Goal: Task Accomplishment & Management: Manage account settings

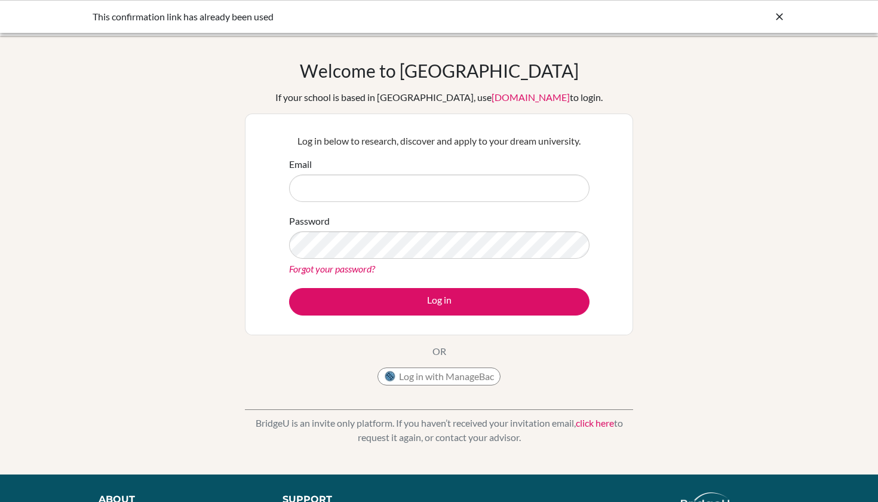
click at [570, 186] on input "Email" at bounding box center [439, 187] width 300 height 27
click at [771, 319] on div "Welcome to BridgeU If your school is based in China, use app.bridge-u.com.cn to…" at bounding box center [439, 255] width 878 height 391
click at [775, 19] on icon at bounding box center [780, 17] width 12 height 12
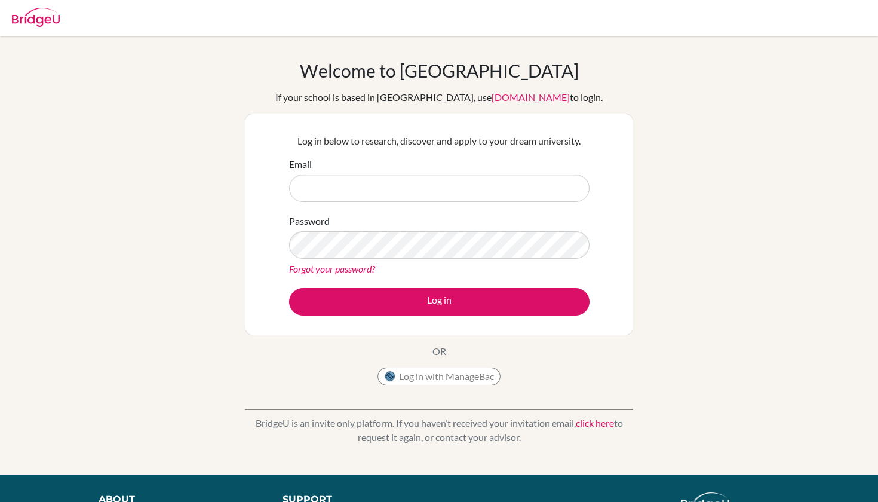
click at [23, 20] on img at bounding box center [36, 17] width 48 height 19
click at [428, 188] on input "Email" at bounding box center [439, 187] width 300 height 27
type input "[PERSON_NAME][EMAIL_ADDRESS][PERSON_NAME][DOMAIN_NAME]"
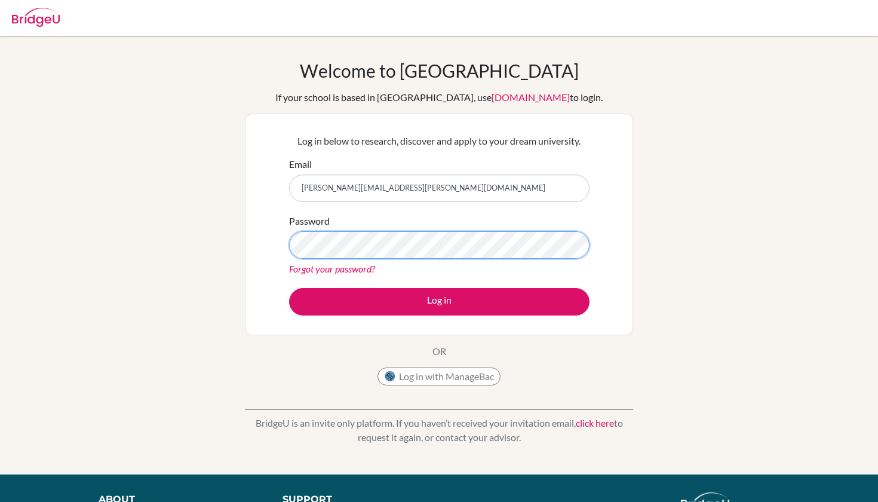
click at [439, 301] on button "Log in" at bounding box center [439, 301] width 300 height 27
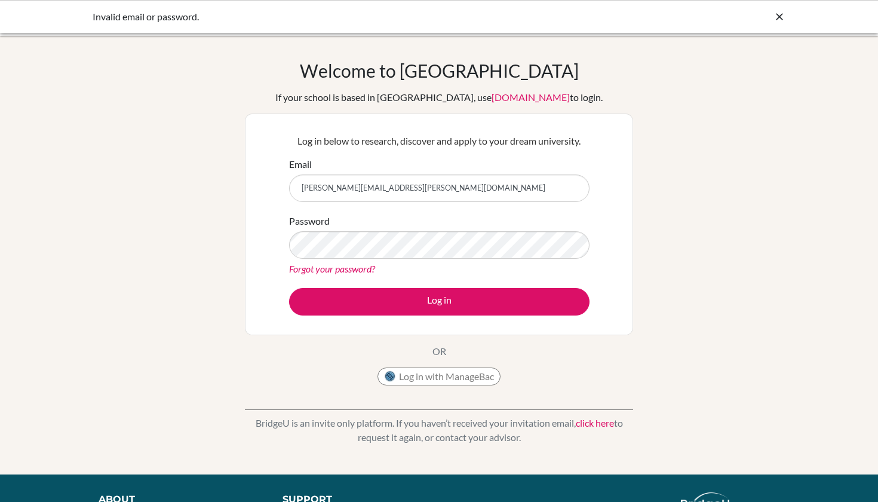
click at [781, 16] on icon at bounding box center [780, 17] width 12 height 12
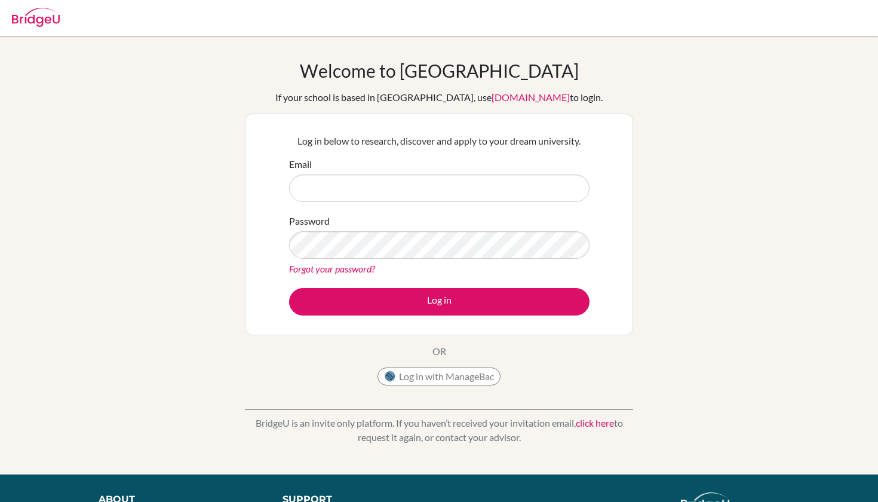
click at [419, 188] on input "Email" at bounding box center [439, 187] width 300 height 27
click at [434, 381] on button "Log in with ManageBac" at bounding box center [439, 376] width 123 height 18
type input "Leonor.morais@student.isutrecht.nl"
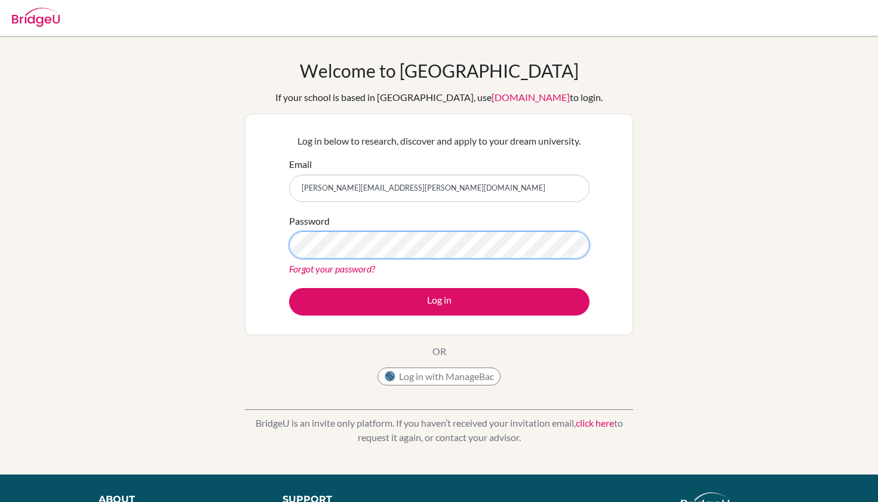
click at [439, 301] on button "Log in" at bounding box center [439, 301] width 300 height 27
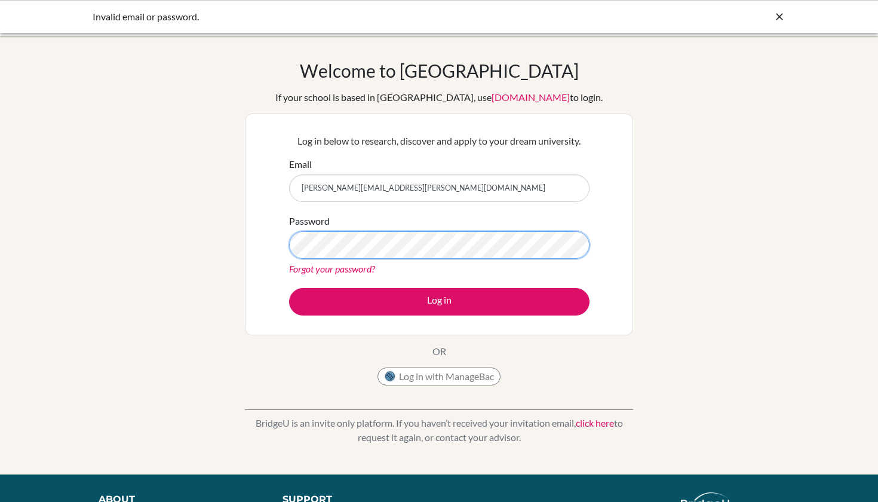
click at [439, 301] on button "Log in" at bounding box center [439, 301] width 300 height 27
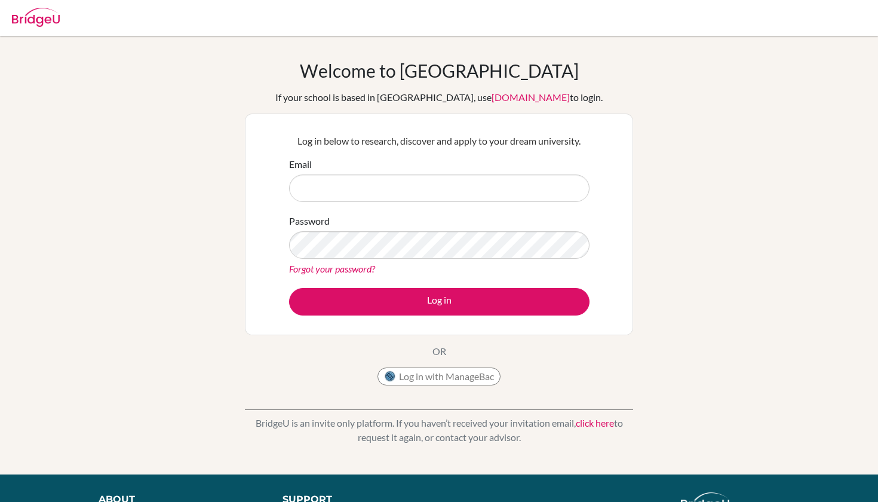
click at [569, 188] on input "Email" at bounding box center [439, 187] width 300 height 27
type input "[PERSON_NAME][EMAIL_ADDRESS][PERSON_NAME][DOMAIN_NAME]"
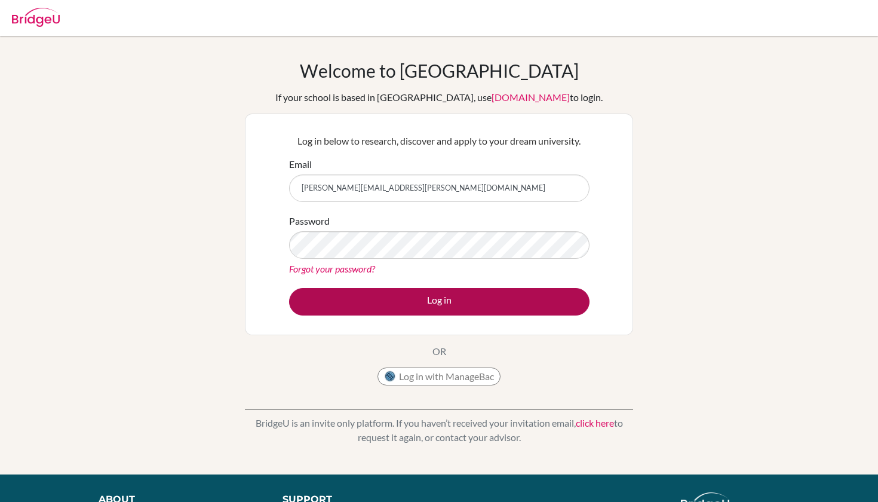
click at [456, 305] on button "Log in" at bounding box center [439, 301] width 300 height 27
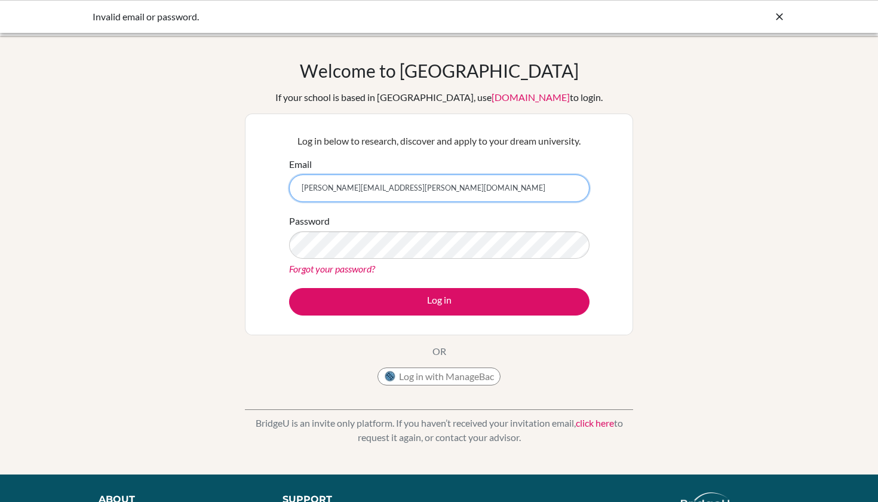
drag, startPoint x: 458, startPoint y: 188, endPoint x: 272, endPoint y: 187, distance: 185.8
click at [272, 187] on div "Log in below to research, discover and apply to your dream university. Email le…" at bounding box center [439, 224] width 388 height 222
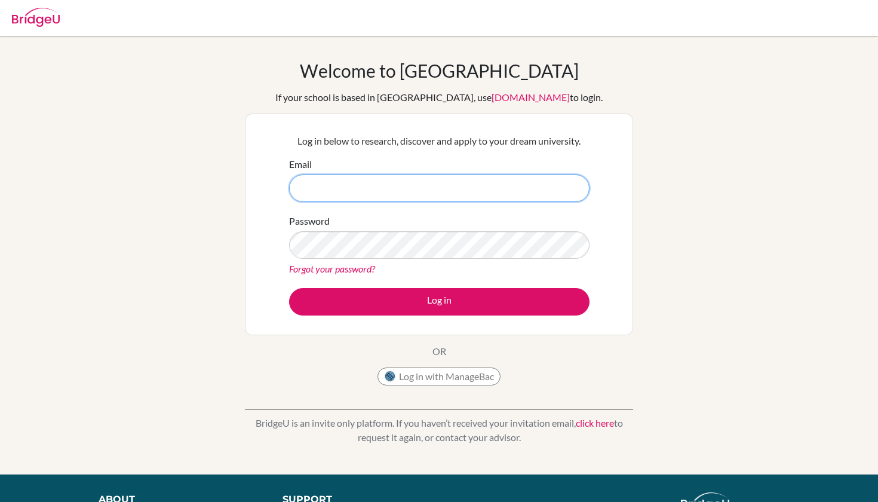
click at [429, 178] on input "Email" at bounding box center [439, 187] width 300 height 27
click at [556, 337] on div "Welcome to [GEOGRAPHIC_DATA] If your school is based in [GEOGRAPHIC_DATA], use …" at bounding box center [439, 226] width 388 height 332
